Goal: Task Accomplishment & Management: Use online tool/utility

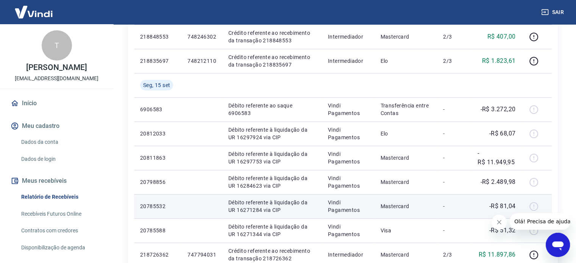
scroll to position [265, 0]
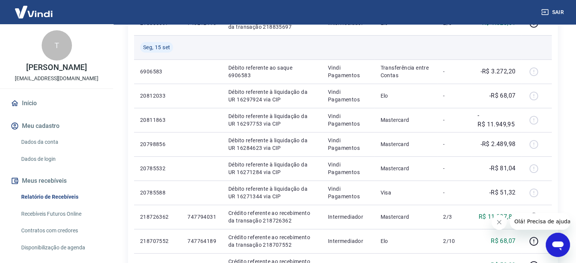
drag, startPoint x: 488, startPoint y: 44, endPoint x: 485, endPoint y: 46, distance: 4.6
click at [488, 44] on td at bounding box center [497, 47] width 50 height 24
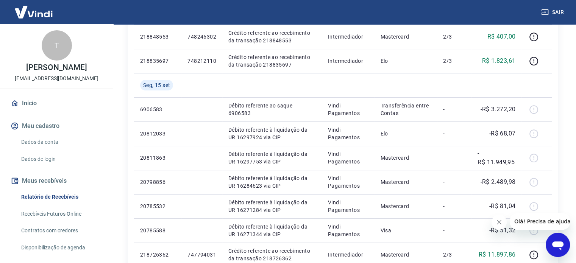
scroll to position [0, 0]
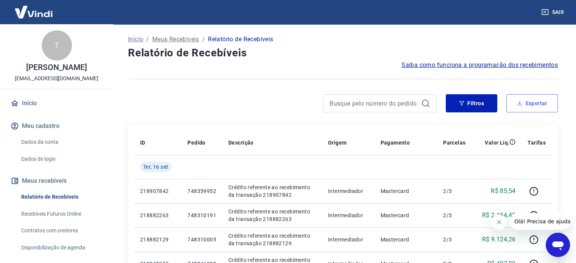
click at [539, 104] on button "Exportar" at bounding box center [533, 103] width 52 height 18
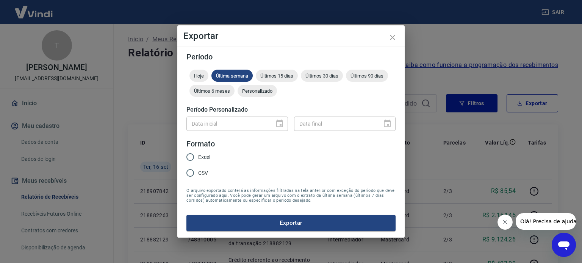
click at [205, 157] on span "Excel" at bounding box center [204, 157] width 12 height 8
click at [198, 157] on input "Excel" at bounding box center [190, 157] width 16 height 16
radio input "true"
drag, startPoint x: 534, startPoint y: 107, endPoint x: 503, endPoint y: 145, distance: 48.5
click at [534, 107] on div "Exportar Período Hoje Última semana Últimos 15 dias Últimos 30 dias Últimos 90 …" at bounding box center [291, 131] width 582 height 263
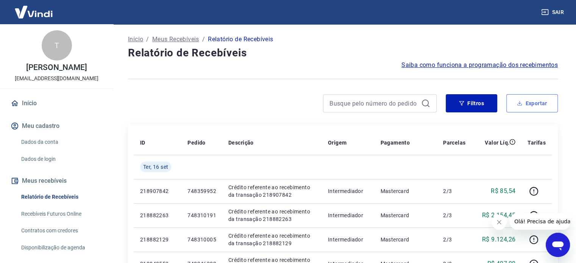
click at [526, 98] on button "Exportar" at bounding box center [533, 103] width 52 height 18
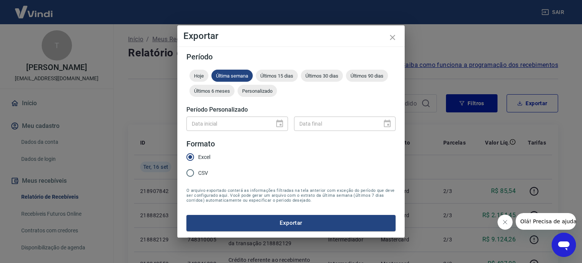
click at [419, 150] on div "Exportar Período Hoje Última semana Últimos 15 dias Últimos 30 dias Últimos 90 …" at bounding box center [291, 131] width 582 height 263
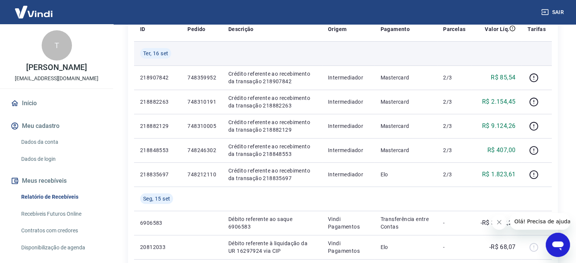
scroll to position [38, 0]
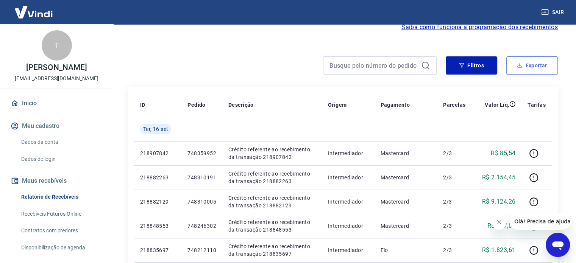
click at [538, 64] on button "Exportar" at bounding box center [533, 65] width 52 height 18
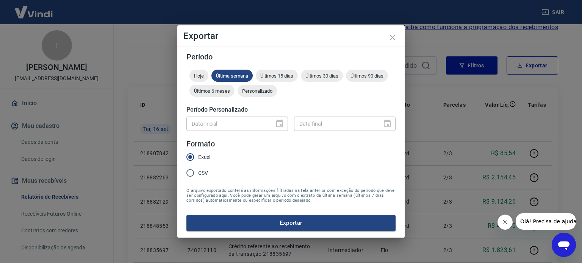
click at [277, 124] on div "Data inicial" at bounding box center [237, 124] width 102 height 14
click at [262, 100] on div "Hoje Última semana Últimos 15 dias Últimos 30 dias Últimos 90 dias Últimos 6 me…" at bounding box center [290, 85] width 209 height 30
click at [265, 94] on div "Personalizado" at bounding box center [257, 91] width 39 height 12
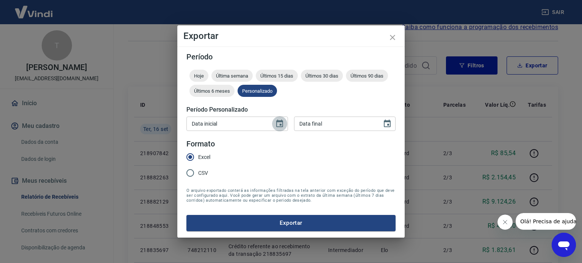
click at [281, 126] on icon "Choose date" at bounding box center [279, 123] width 9 height 9
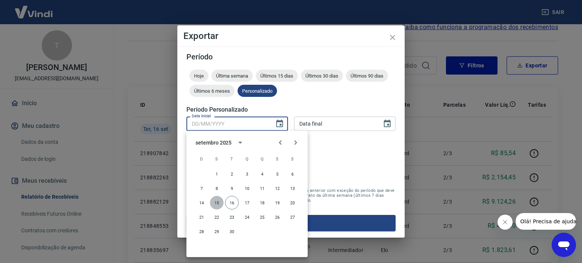
click at [219, 204] on button "15" at bounding box center [217, 203] width 14 height 14
type input "15/09/2025"
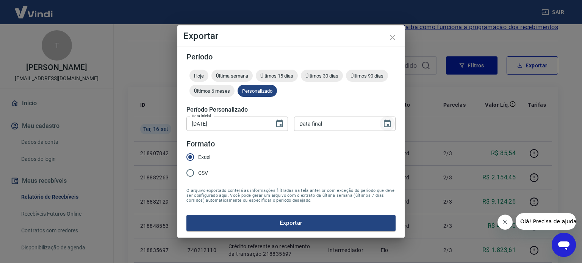
click at [388, 122] on icon "Choose date" at bounding box center [387, 123] width 9 height 9
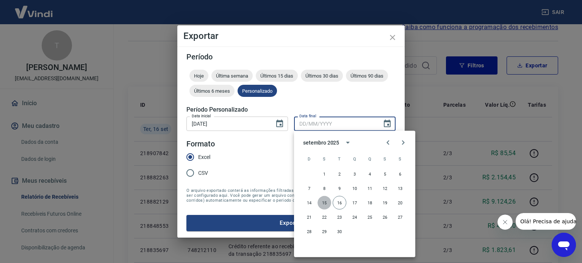
click at [329, 201] on button "15" at bounding box center [325, 203] width 14 height 14
type input "15/09/2025"
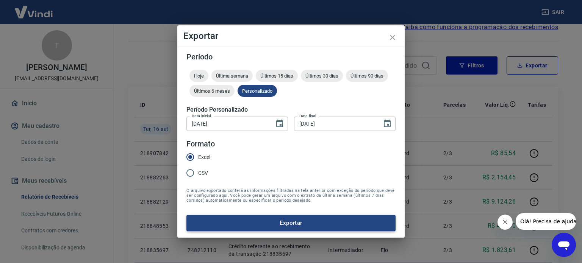
click at [304, 220] on button "Exportar" at bounding box center [290, 223] width 209 height 16
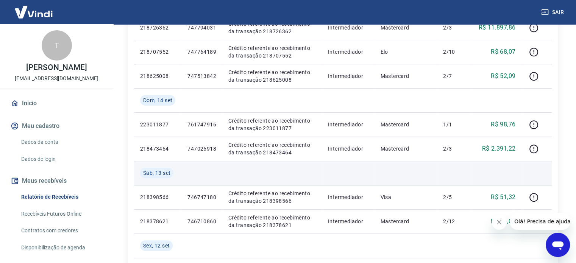
scroll to position [493, 0]
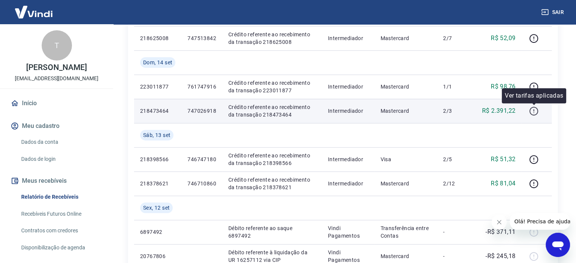
click at [532, 112] on icon "button" at bounding box center [533, 110] width 9 height 9
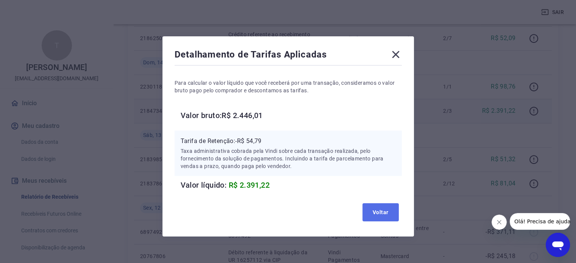
click at [371, 213] on button "Voltar" at bounding box center [381, 212] width 36 height 18
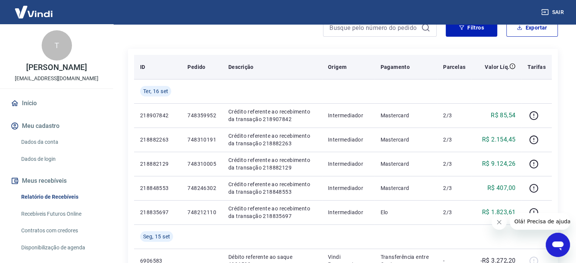
scroll to position [0, 0]
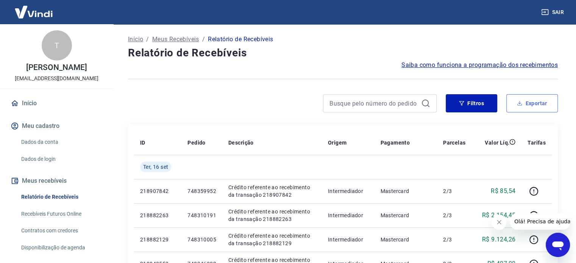
click at [529, 100] on button "Exportar" at bounding box center [533, 103] width 52 height 18
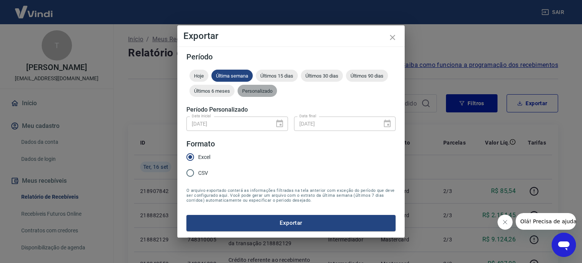
click at [263, 91] on span "Personalizado" at bounding box center [257, 91] width 39 height 6
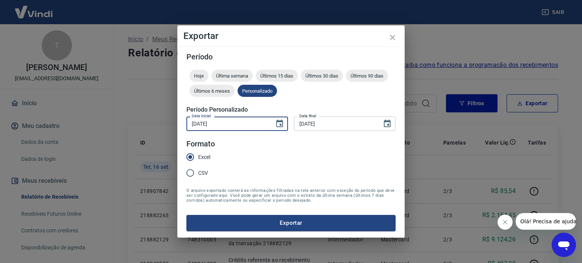
click at [244, 118] on input "15/09/2025" at bounding box center [227, 124] width 83 height 14
type input "13/09/2025"
click at [329, 222] on button "Exportar" at bounding box center [290, 223] width 209 height 16
